Goal: Communication & Community: Answer question/provide support

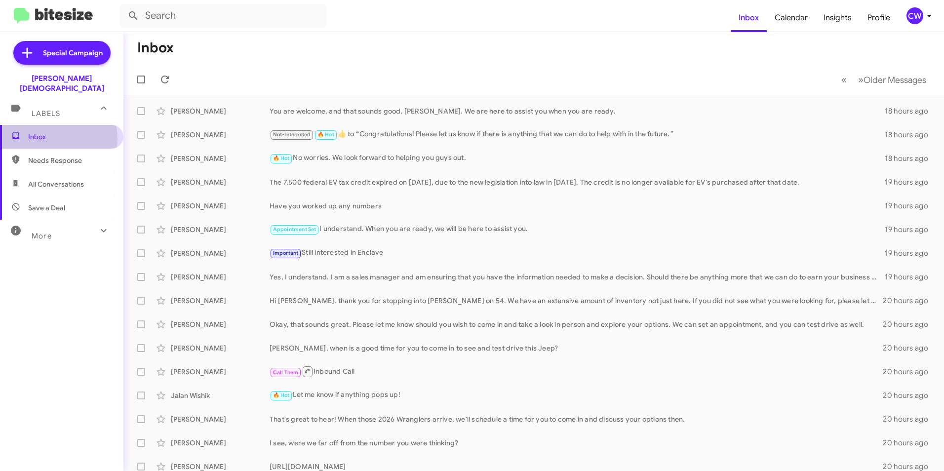
click at [47, 132] on span "Inbox" at bounding box center [70, 137] width 84 height 10
click at [36, 132] on span "Inbox" at bounding box center [70, 137] width 84 height 10
click at [43, 179] on span "All Conversations" at bounding box center [56, 184] width 56 height 10
type input "in:all-conversations"
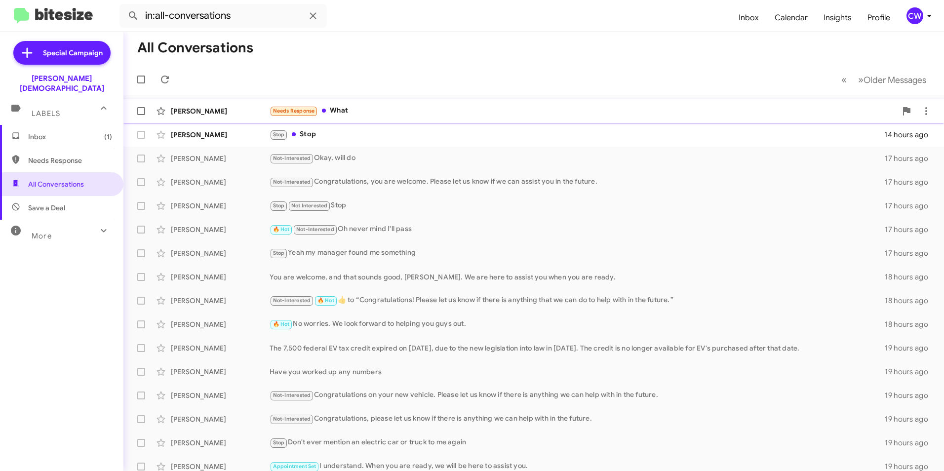
click at [350, 112] on div "Needs Response What" at bounding box center [583, 110] width 627 height 11
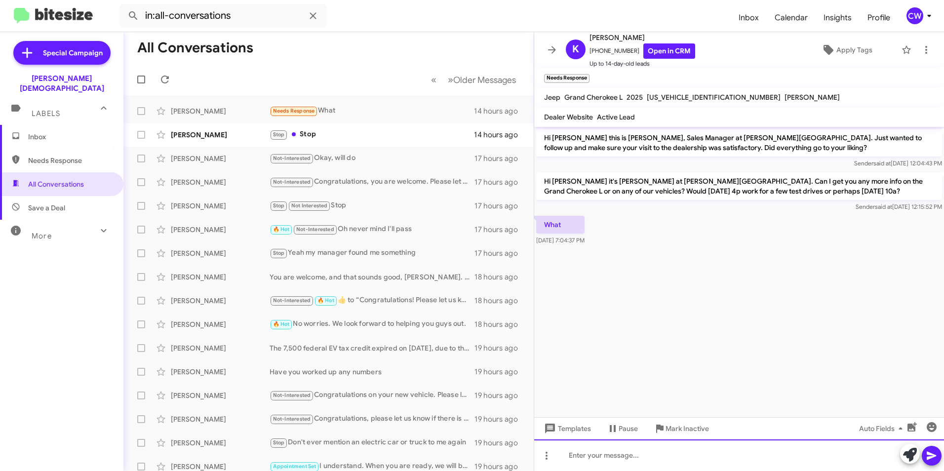
click at [642, 461] on div at bounding box center [739, 456] width 410 height 32
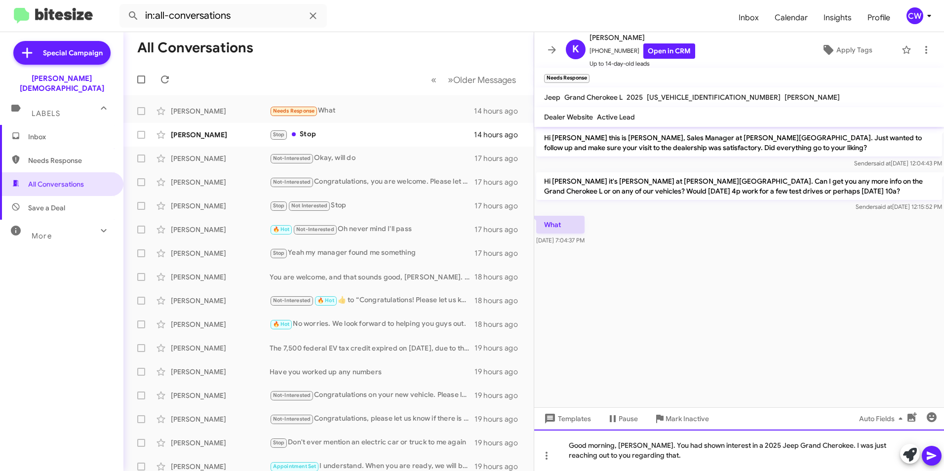
click at [716, 460] on div "Good morning, [PERSON_NAME]. You had shown interest in a 2025 Jeep Grand Cherok…" at bounding box center [739, 450] width 410 height 41
click at [929, 455] on icon at bounding box center [931, 456] width 9 height 8
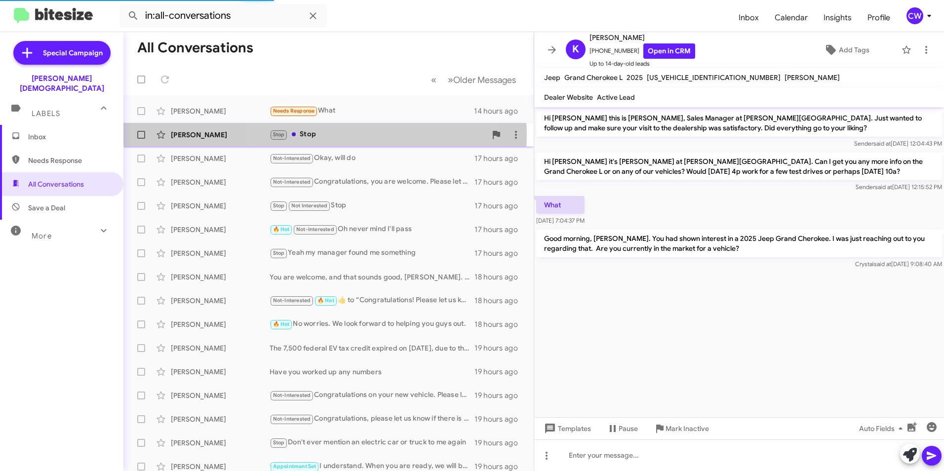
click at [324, 135] on div "Stop Stop" at bounding box center [378, 134] width 217 height 11
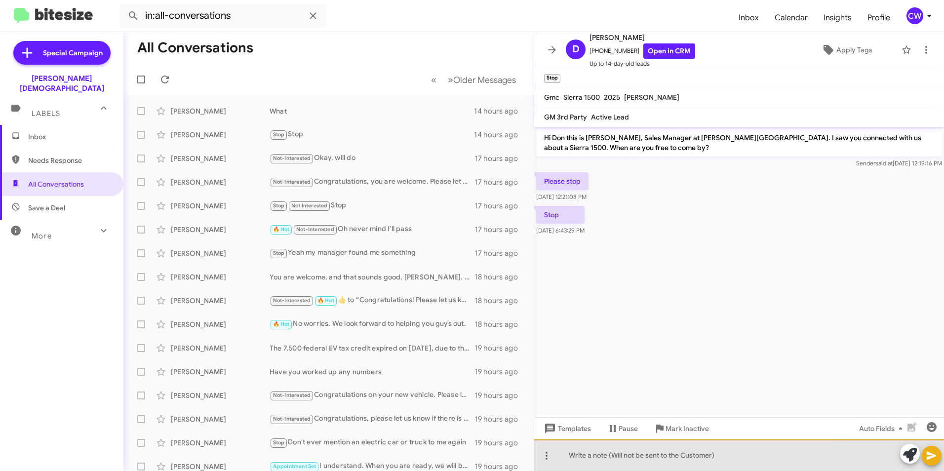
click at [638, 458] on div at bounding box center [739, 456] width 410 height 32
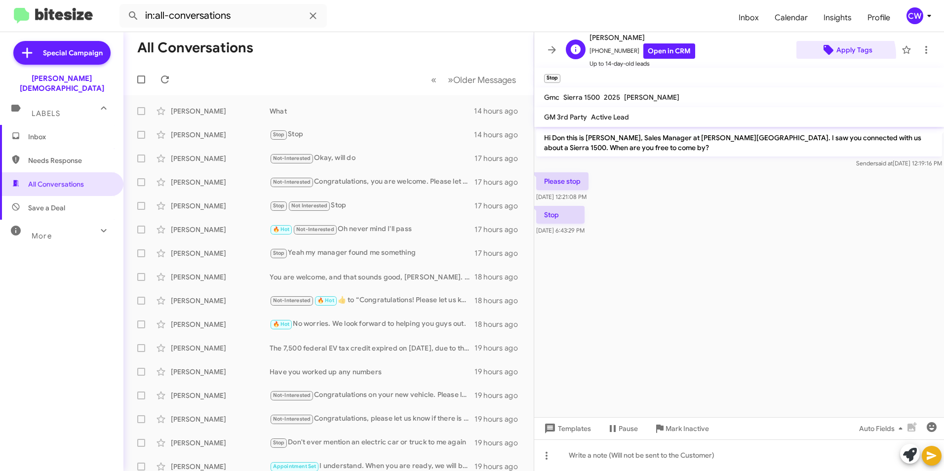
click at [838, 55] on span "Apply Tags" at bounding box center [855, 50] width 36 height 18
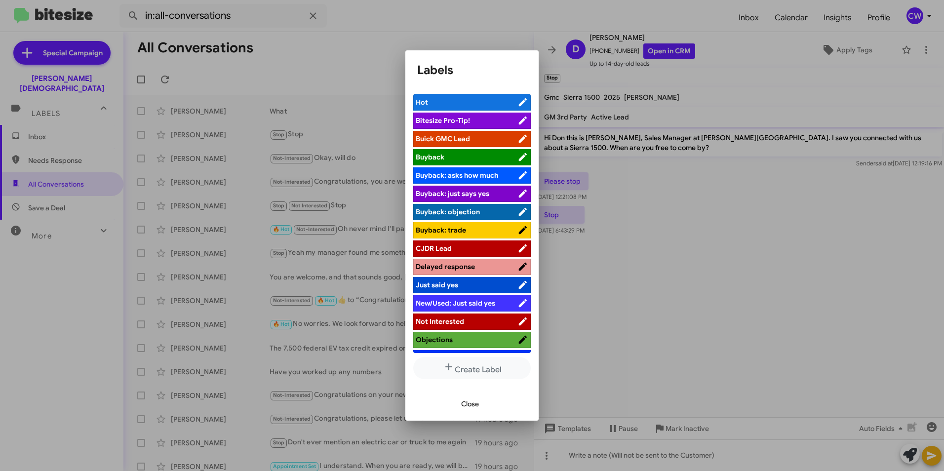
click at [447, 323] on span "Not Interested" at bounding box center [440, 321] width 48 height 9
click at [468, 405] on span "Close" at bounding box center [470, 404] width 18 height 18
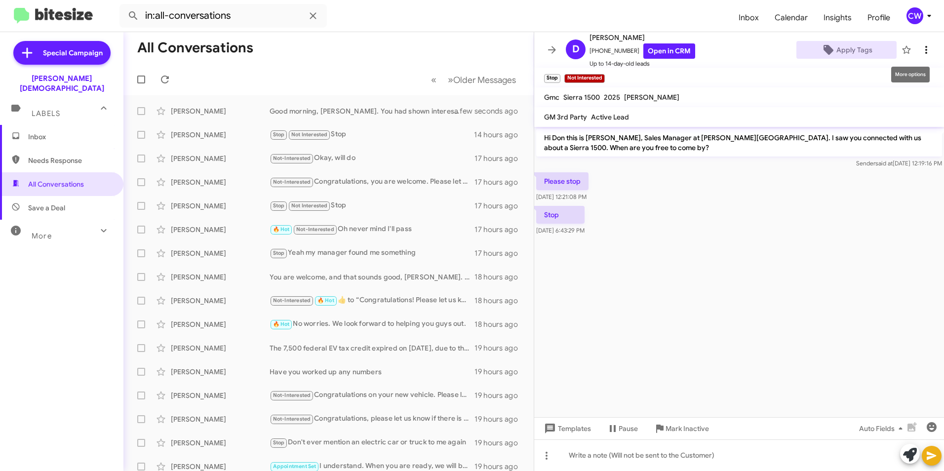
click at [921, 45] on icon at bounding box center [927, 50] width 12 height 12
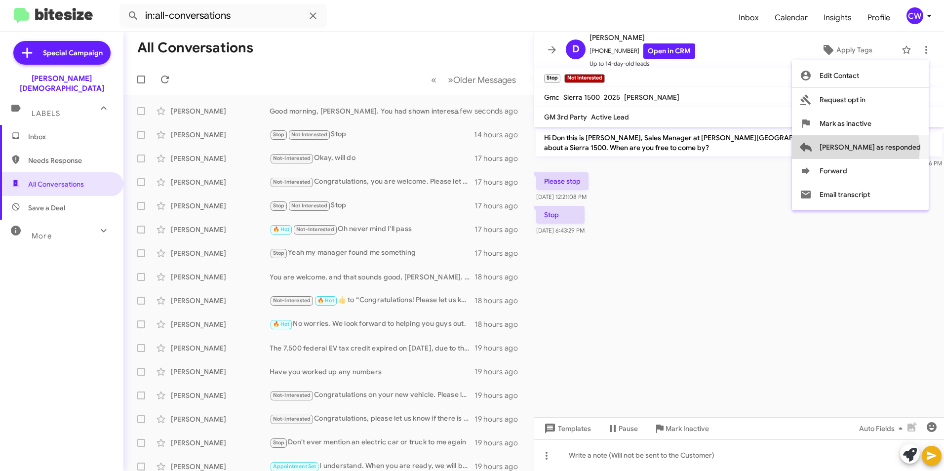
click at [895, 149] on span "[PERSON_NAME] as responded" at bounding box center [870, 147] width 101 height 24
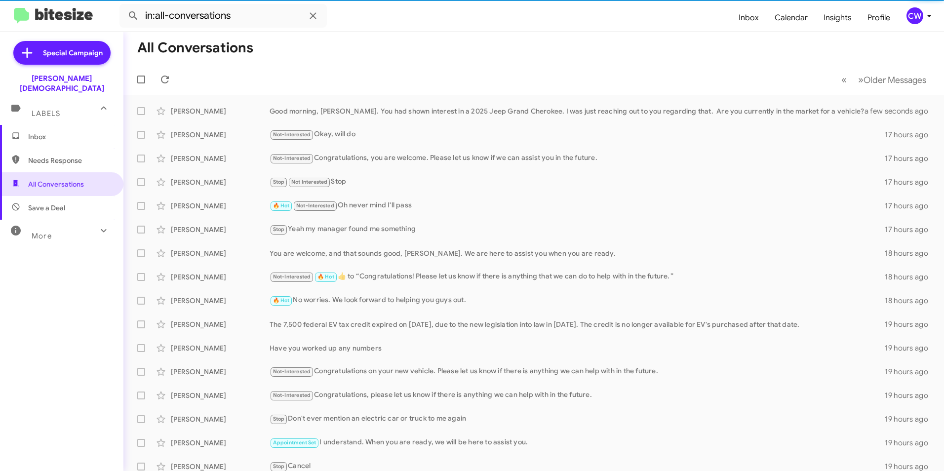
click at [51, 156] on span "Needs Response" at bounding box center [70, 161] width 84 height 10
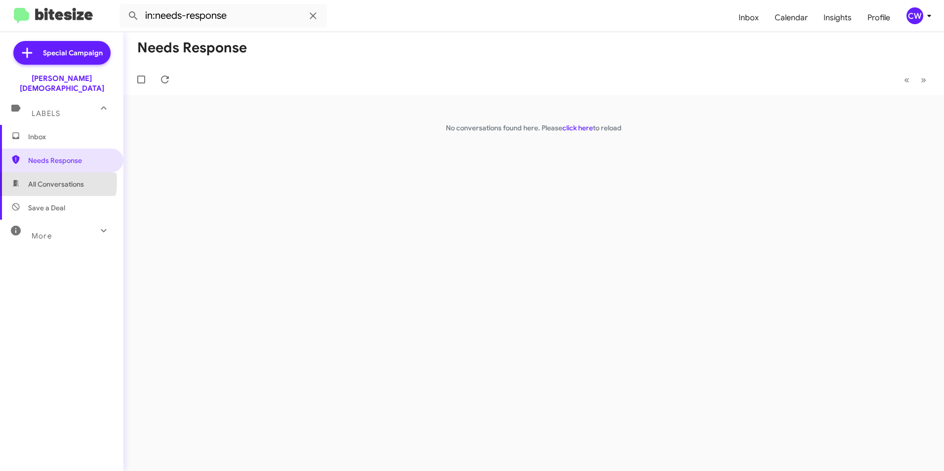
click at [32, 179] on span "All Conversations" at bounding box center [56, 184] width 56 height 10
type input "in:all-conversations"
